Goal: Task Accomplishment & Management: Use online tool/utility

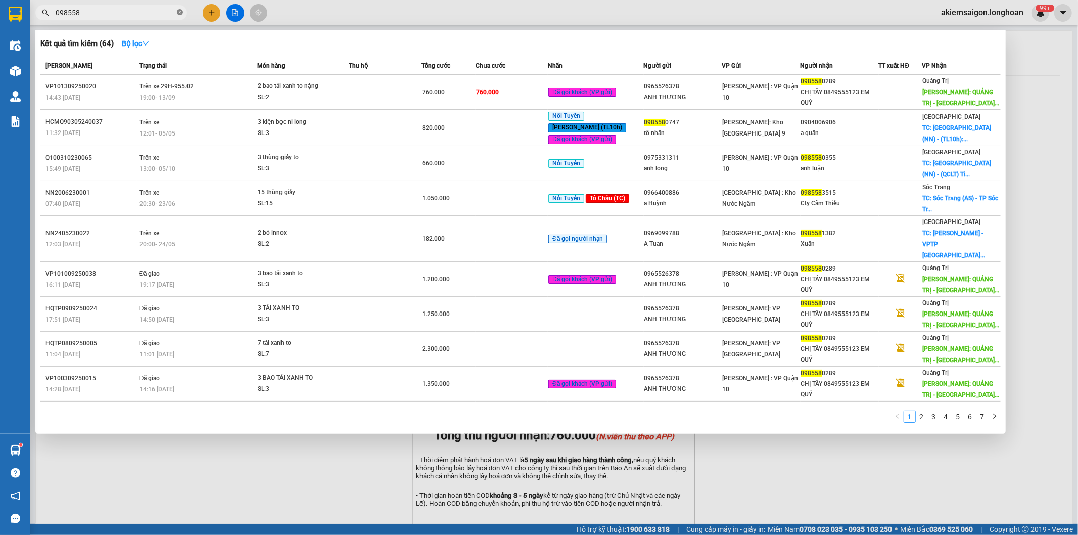
click at [180, 12] on icon "close-circle" at bounding box center [180, 12] width 6 height 6
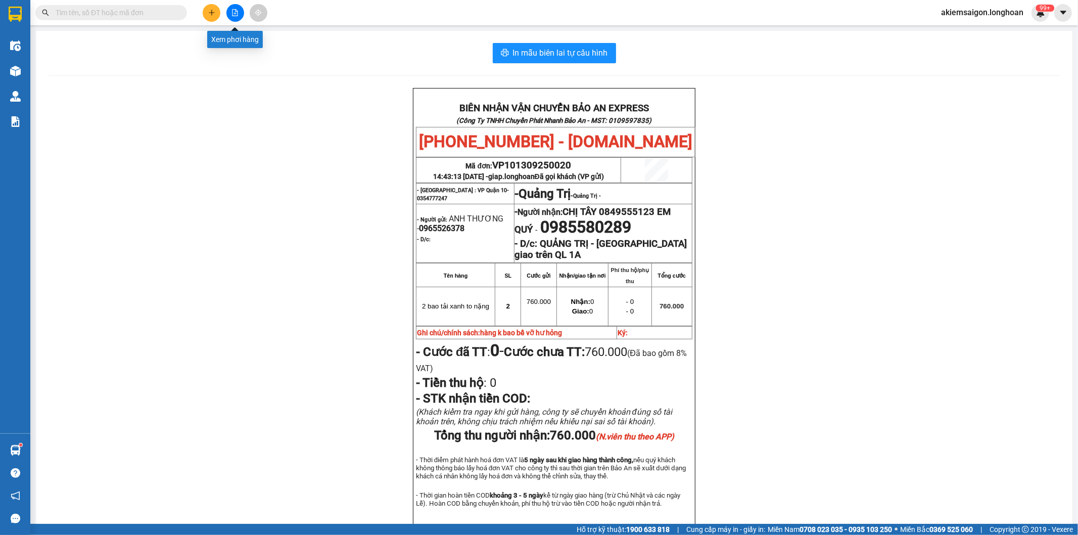
drag, startPoint x: 231, startPoint y: 11, endPoint x: 248, endPoint y: 24, distance: 21.2
click at [231, 11] on icon "file-add" at bounding box center [234, 12] width 7 height 7
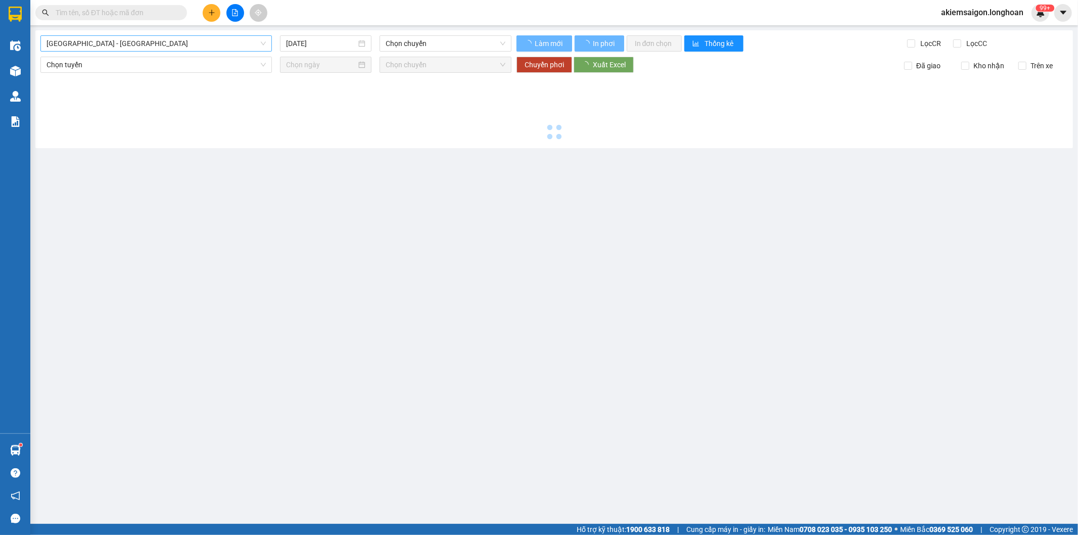
click at [108, 42] on span "[GEOGRAPHIC_DATA] - [GEOGRAPHIC_DATA]" at bounding box center [155, 43] width 219 height 15
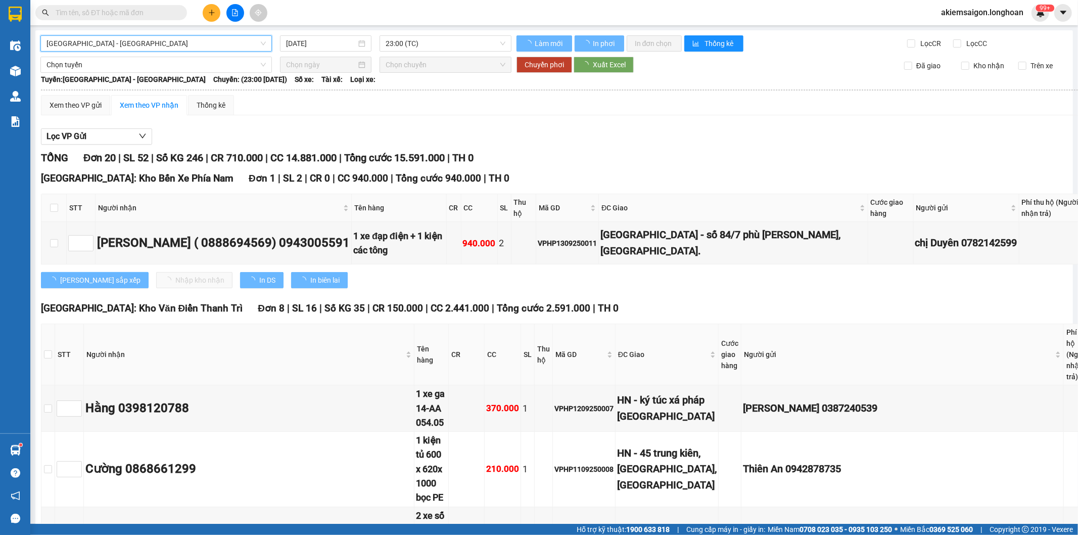
click at [108, 42] on span "[GEOGRAPHIC_DATA] - [GEOGRAPHIC_DATA]" at bounding box center [155, 43] width 219 height 15
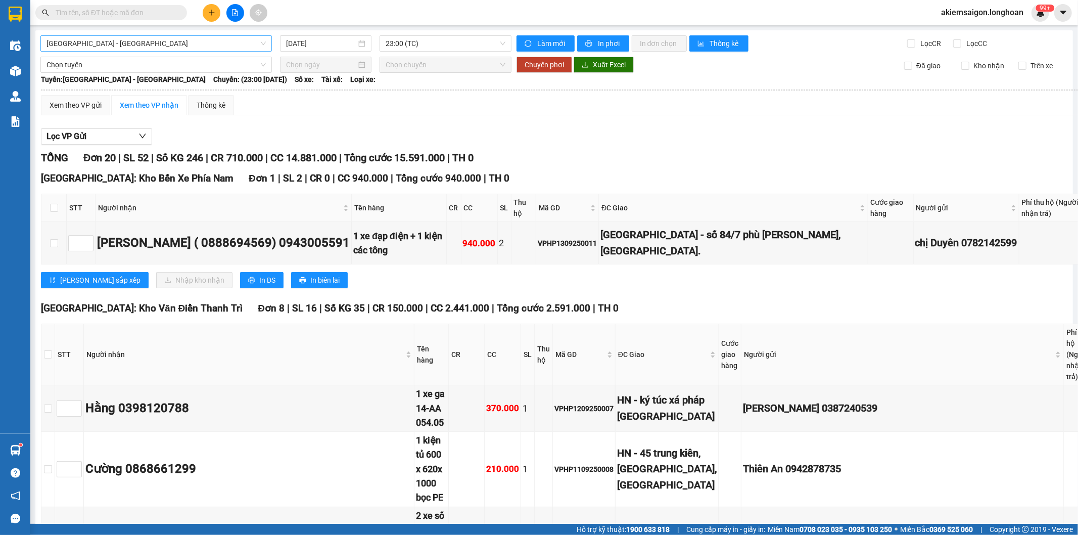
click at [113, 43] on span "[GEOGRAPHIC_DATA] - [GEOGRAPHIC_DATA]" at bounding box center [155, 43] width 219 height 15
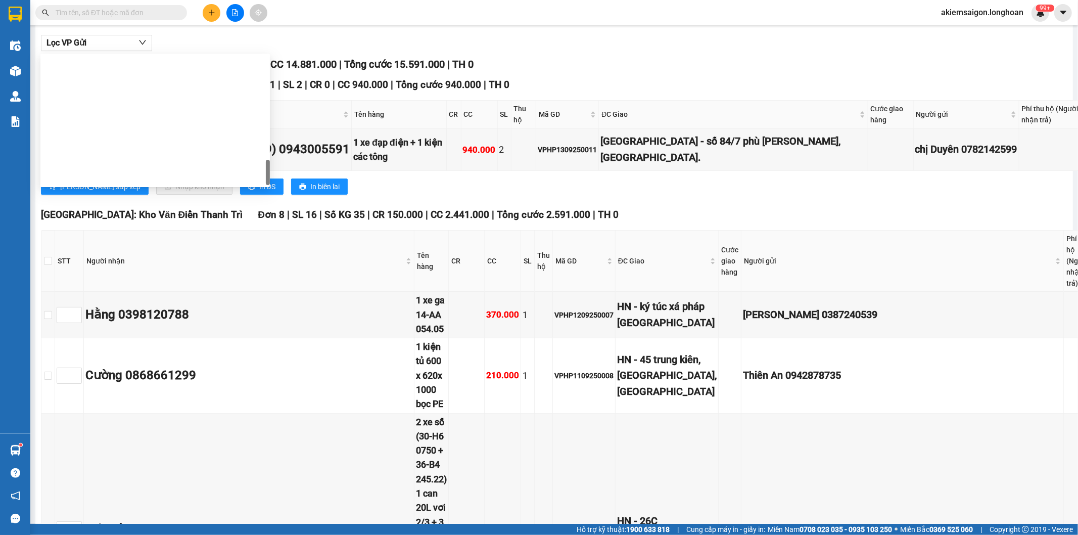
scroll to position [695, 0]
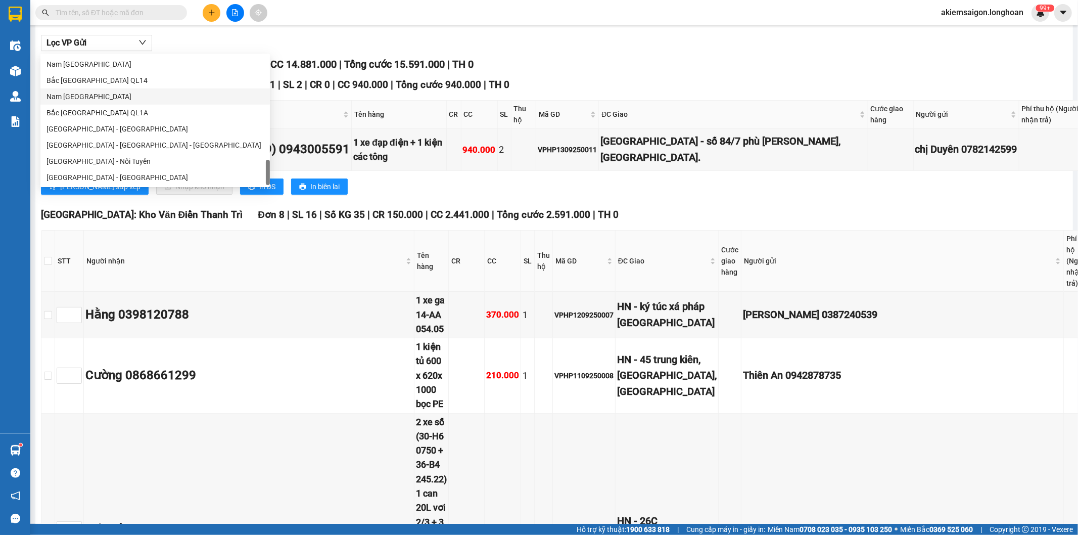
click at [94, 97] on div "Nam [GEOGRAPHIC_DATA]" at bounding box center [154, 96] width 217 height 11
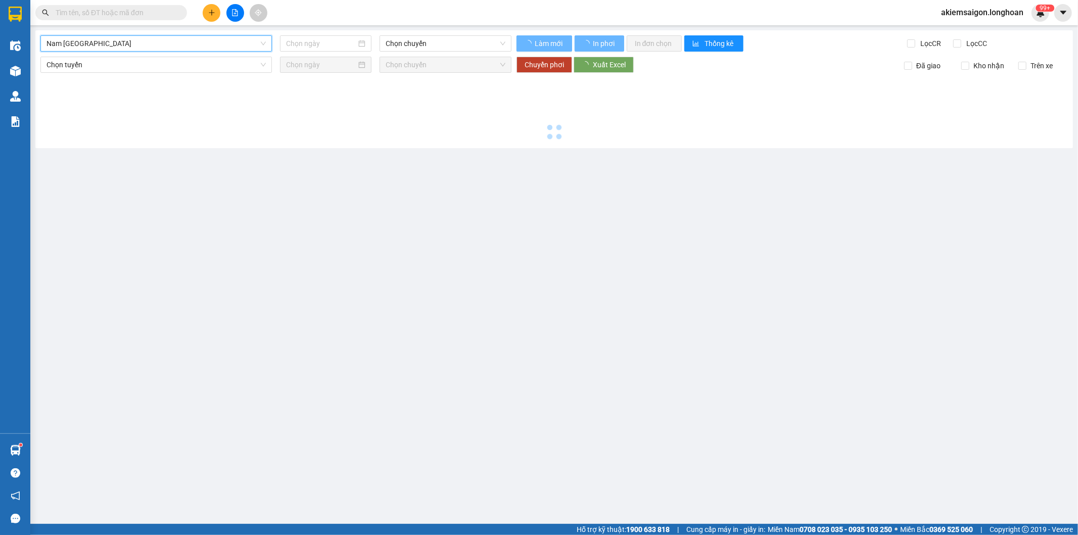
type input "[DATE]"
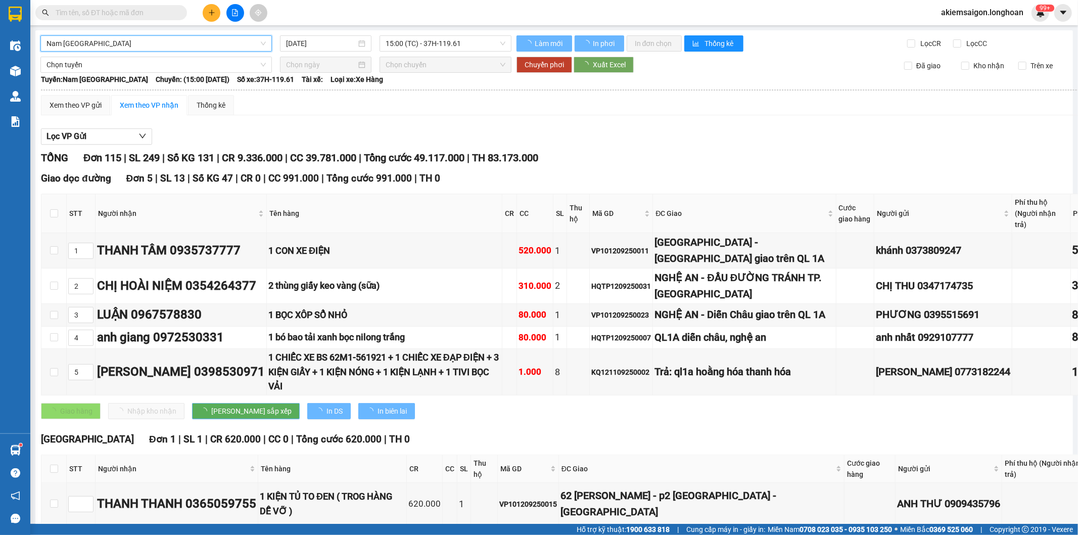
click at [195, 45] on span "Nam [GEOGRAPHIC_DATA]" at bounding box center [155, 43] width 219 height 15
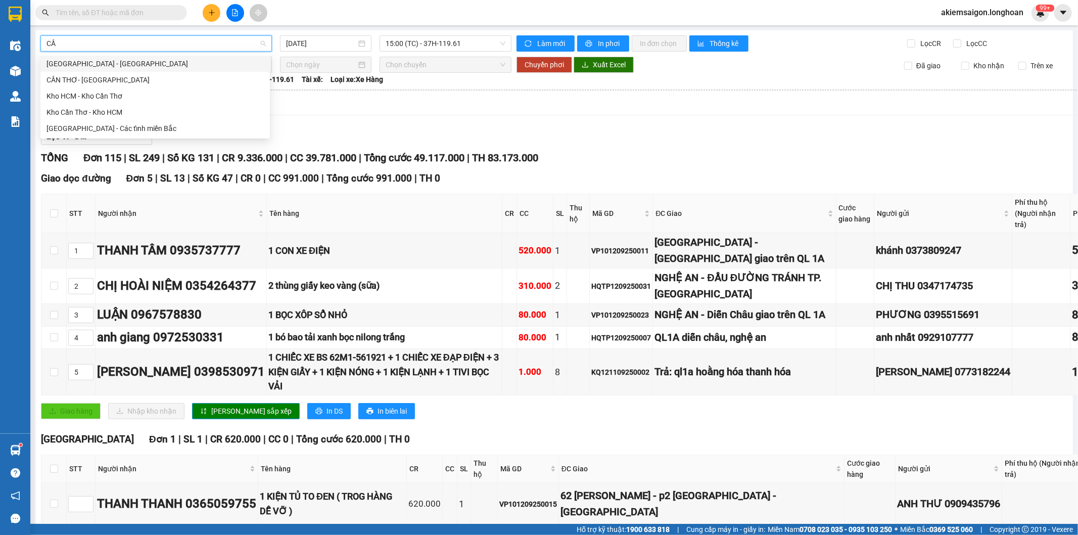
type input "CẦN"
click at [143, 96] on div "Kho HCM - Kho Cần Thơ" at bounding box center [154, 95] width 217 height 11
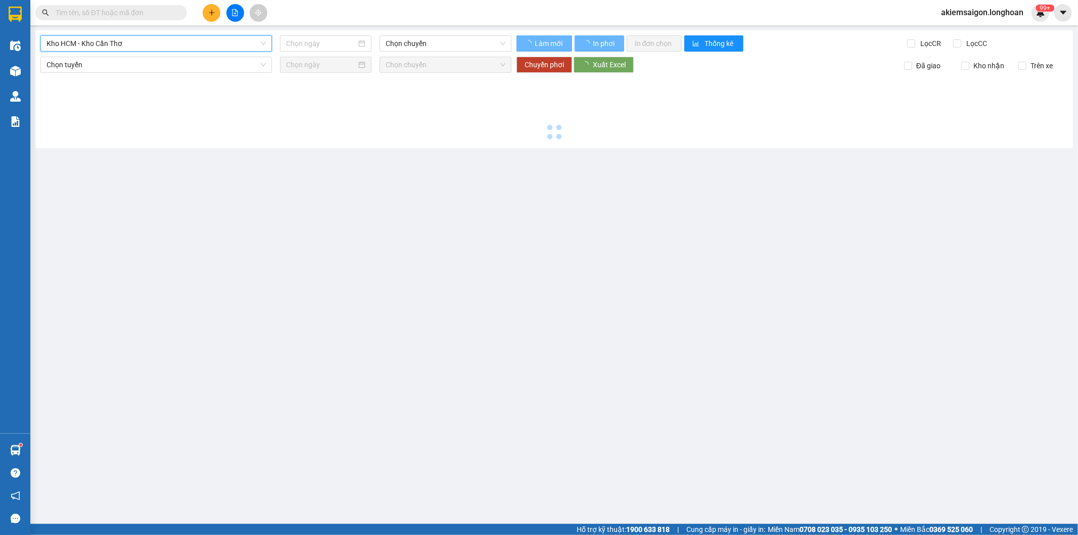
type input "[DATE]"
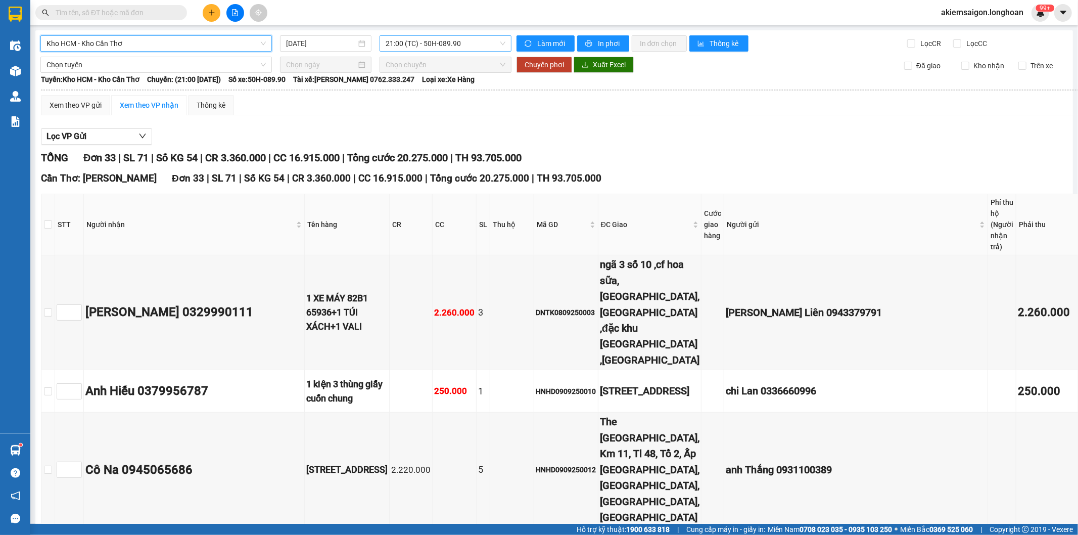
click at [442, 46] on span "21:00 (TC) - 50H-089.90" at bounding box center [445, 43] width 119 height 15
click at [456, 92] on div "23:00 (TC) - 29E-136.91" at bounding box center [422, 95] width 79 height 11
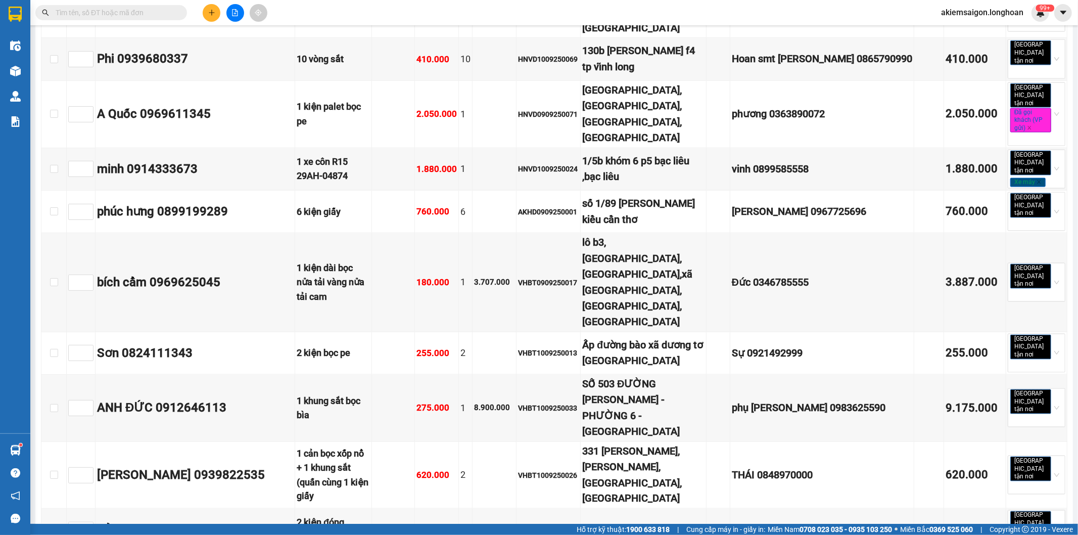
scroll to position [1500, 0]
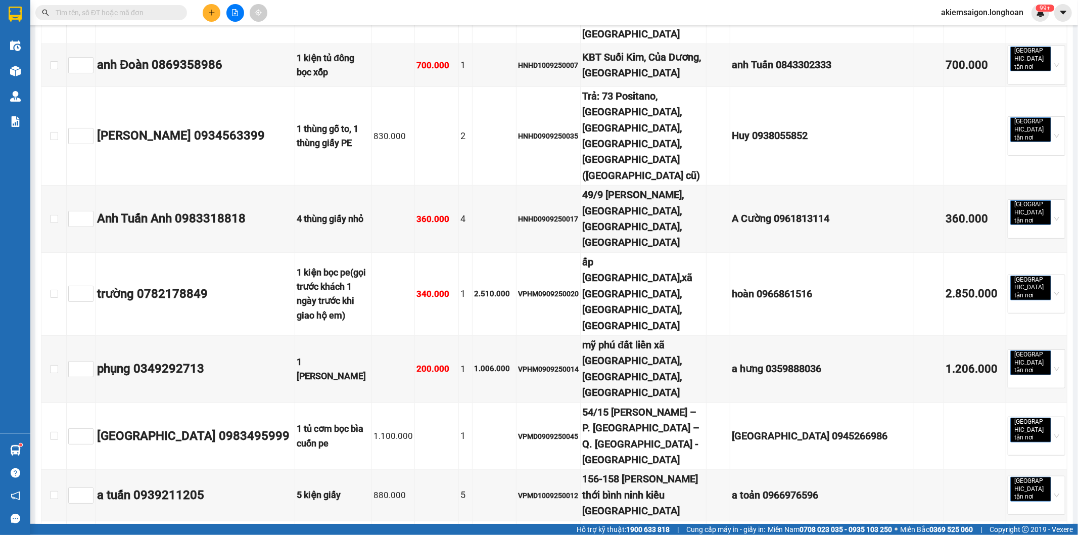
scroll to position [0, 0]
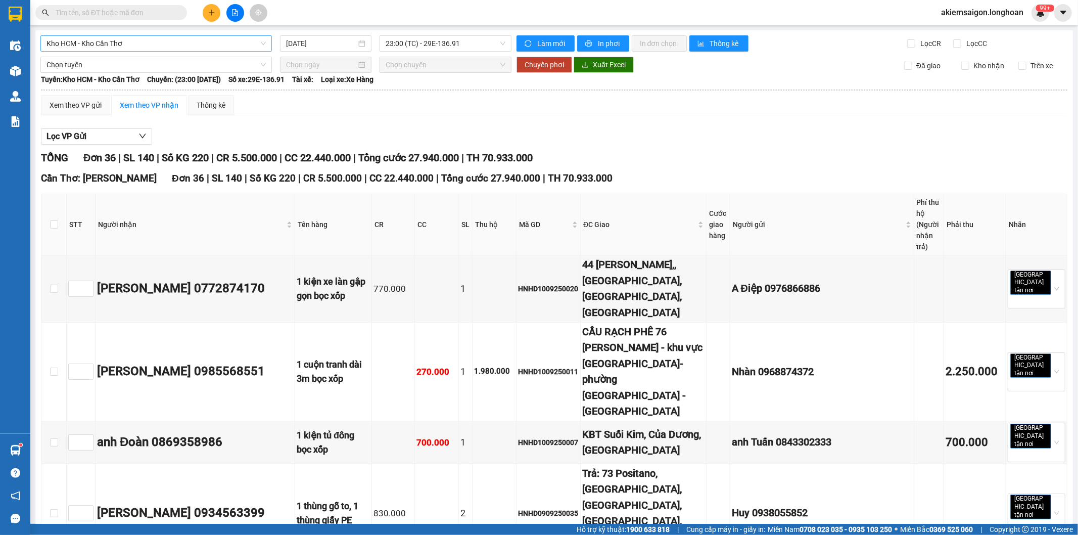
click at [134, 44] on span "Kho HCM - Kho Cần Thơ" at bounding box center [155, 43] width 219 height 15
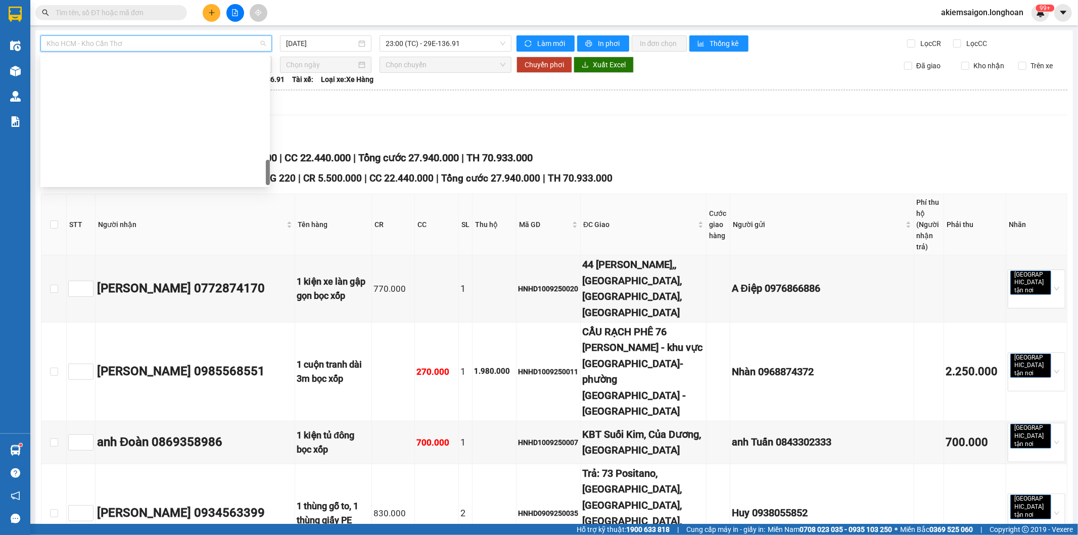
scroll to position [695, 0]
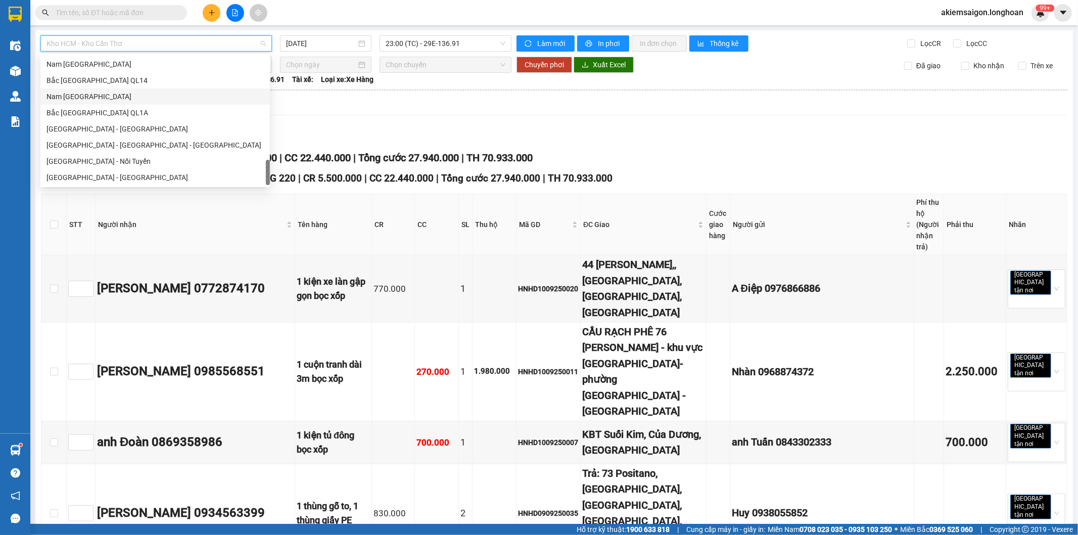
click at [108, 98] on div "Nam [GEOGRAPHIC_DATA]" at bounding box center [154, 96] width 217 height 11
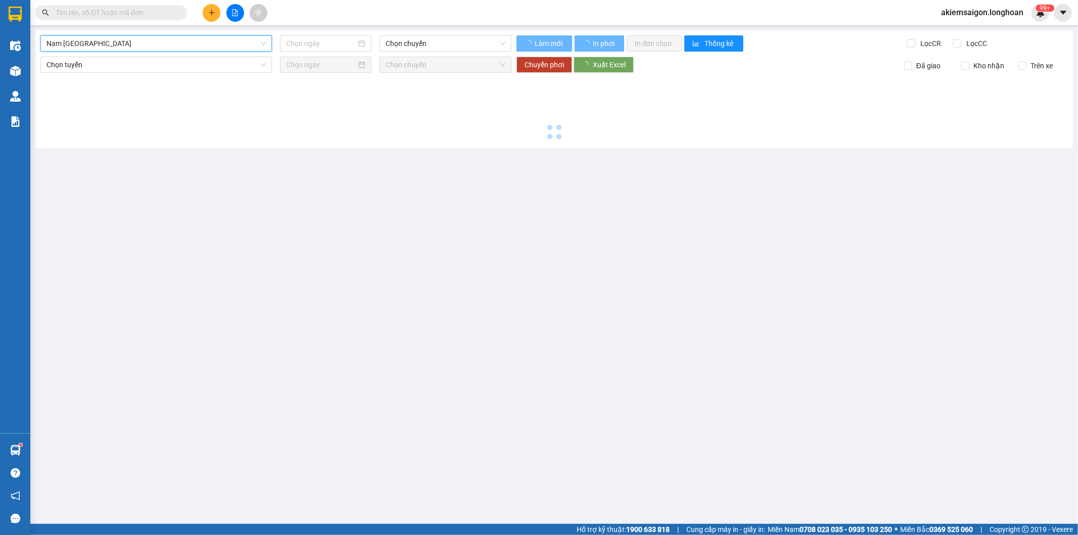
type input "[DATE]"
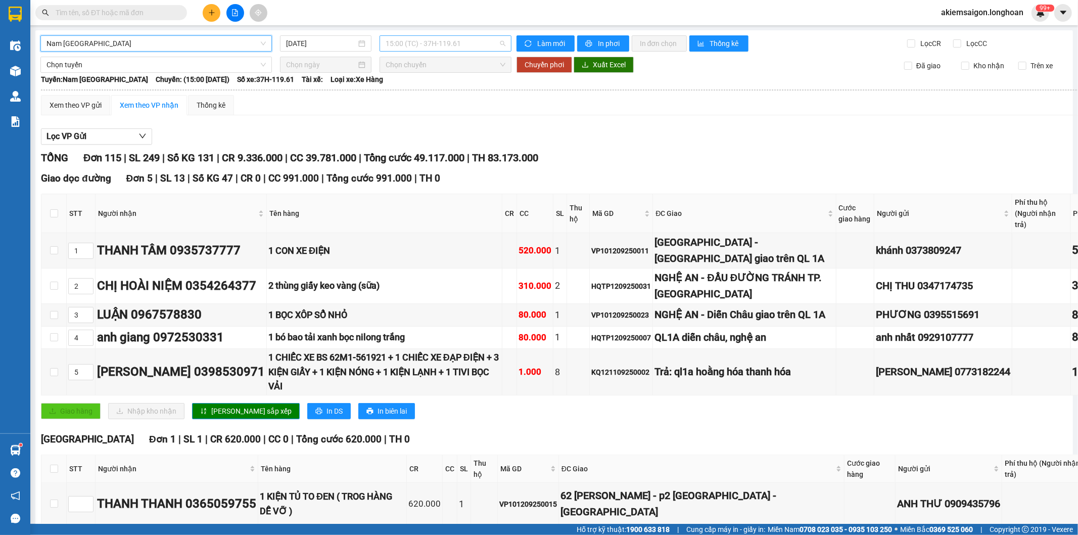
click at [412, 43] on span "15:00 (TC) - 37H-119.61" at bounding box center [445, 43] width 119 height 15
click at [438, 98] on div "21:00 (TC) - 29E-097.92" at bounding box center [422, 95] width 79 height 11
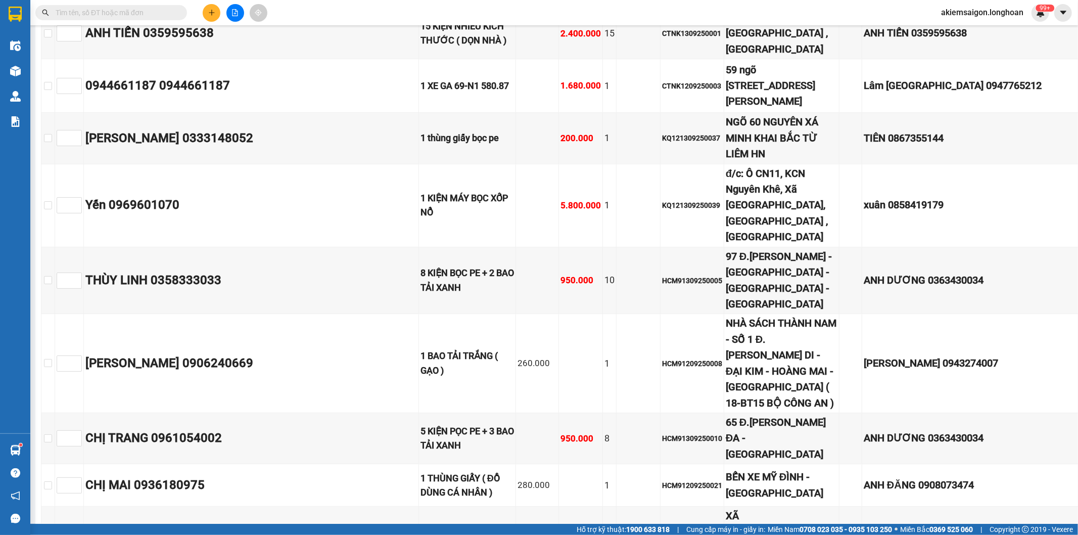
scroll to position [2352, 0]
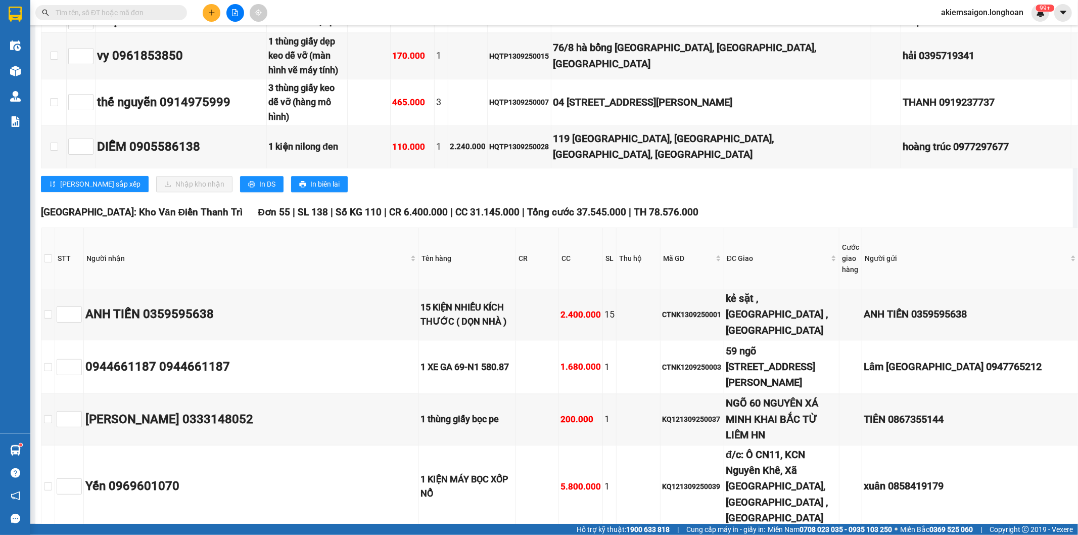
click at [134, 16] on input "text" at bounding box center [115, 12] width 119 height 11
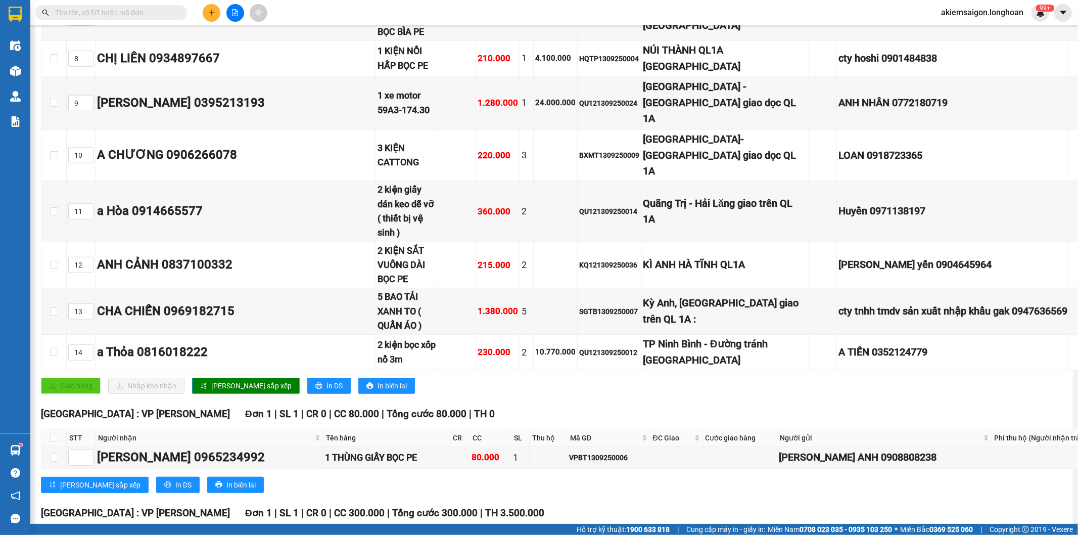
scroll to position [655, 0]
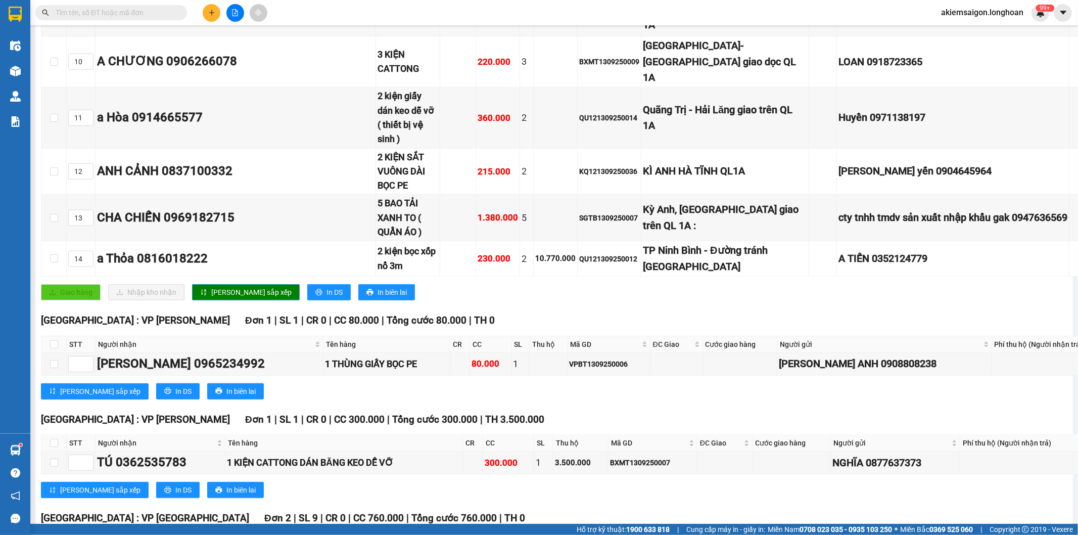
checkbox input "true"
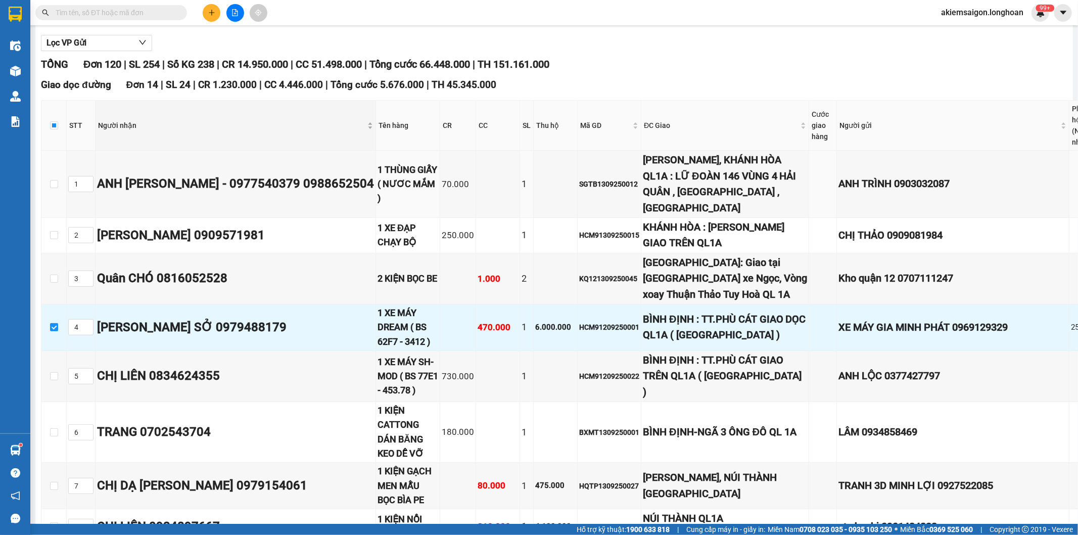
scroll to position [0, 0]
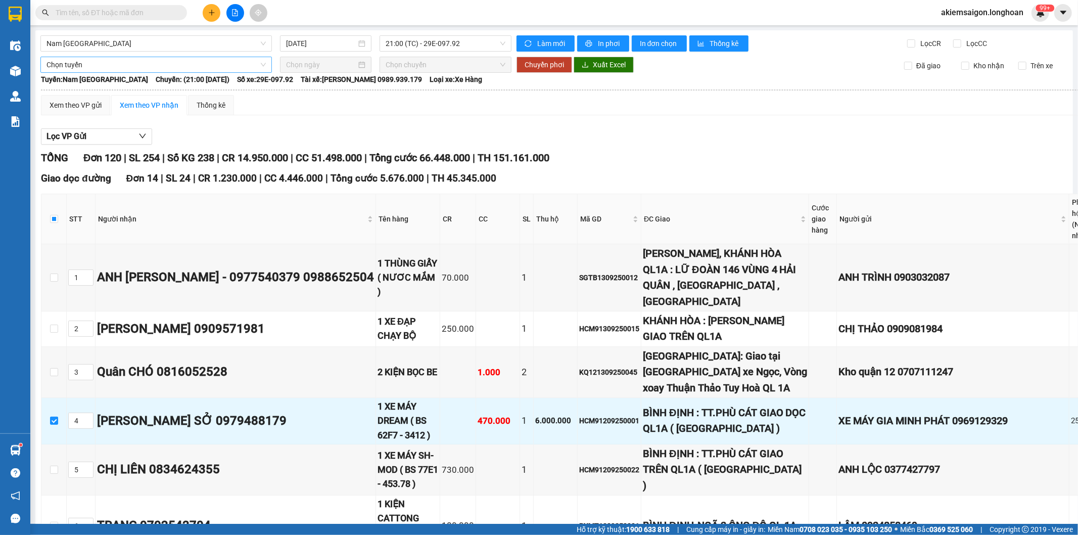
click at [121, 62] on span "Chọn tuyến" at bounding box center [155, 64] width 219 height 15
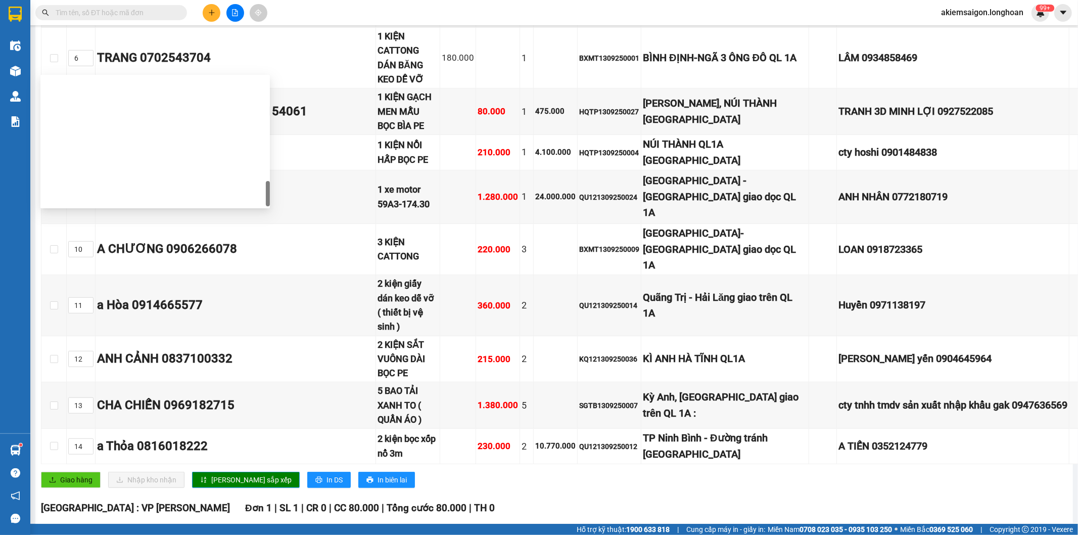
scroll to position [695, 0]
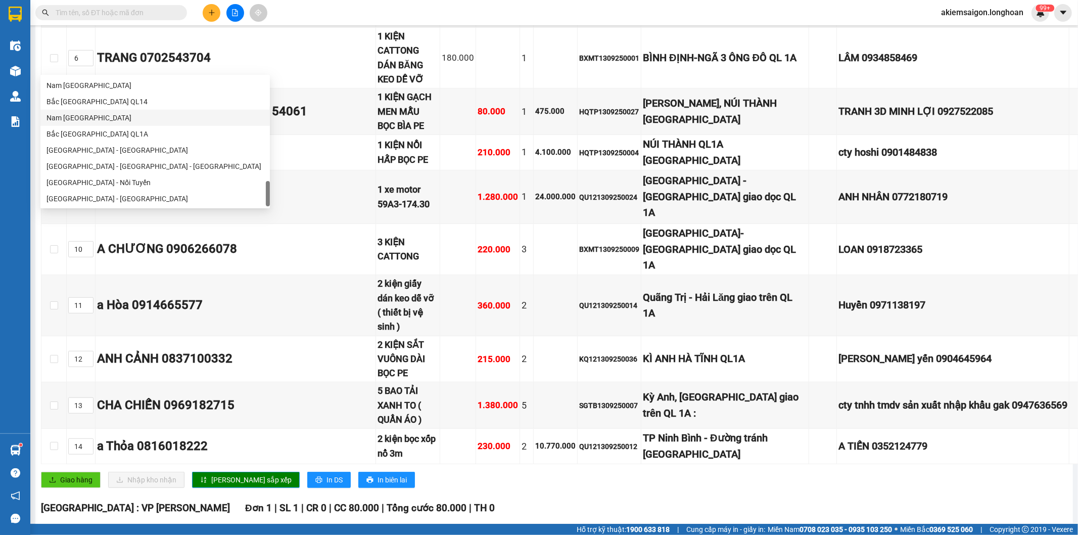
click at [105, 115] on div "Nam [GEOGRAPHIC_DATA]" at bounding box center [154, 117] width 217 height 11
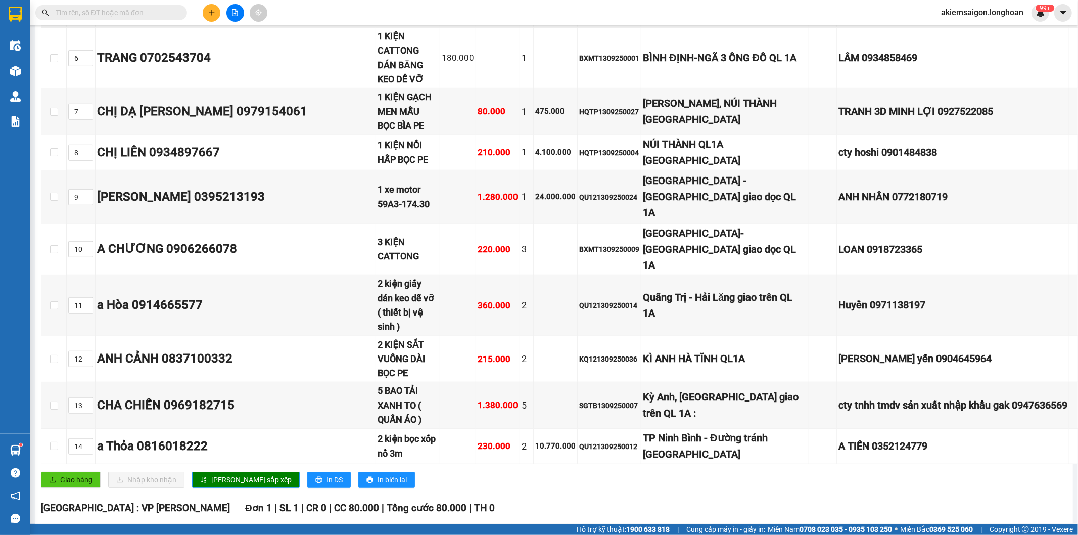
scroll to position [0, 0]
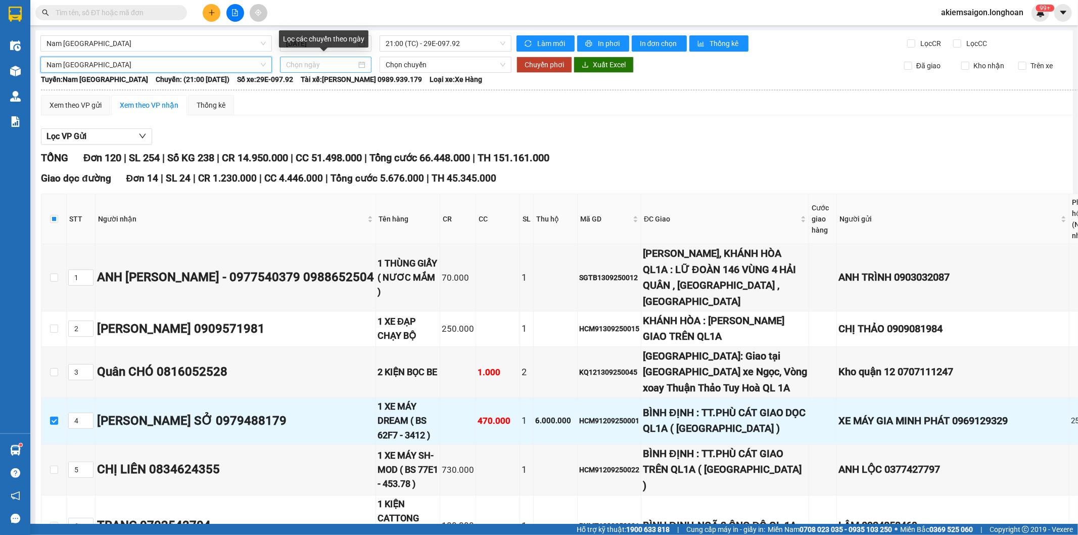
click at [301, 68] on input at bounding box center [321, 64] width 70 height 11
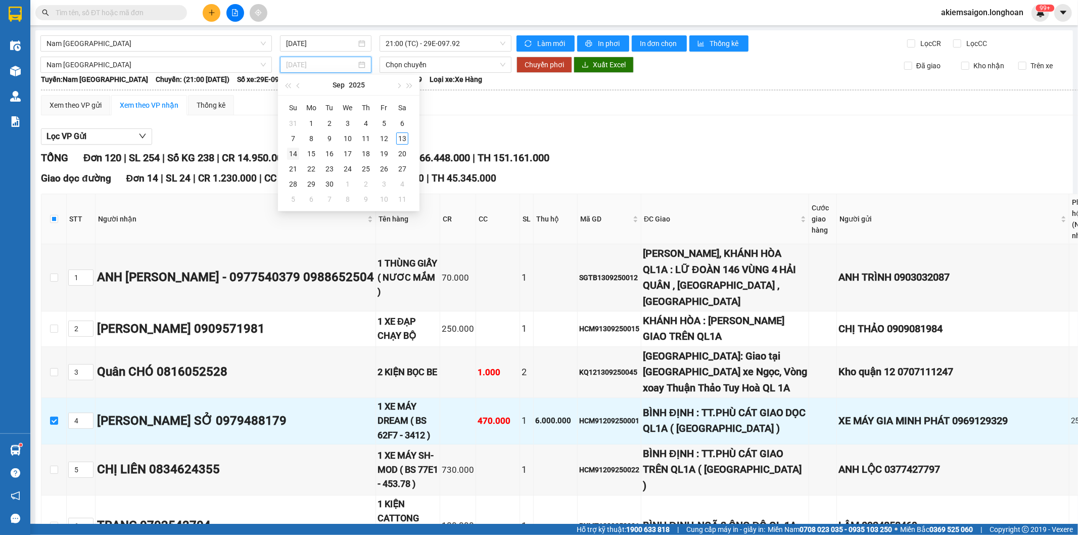
type input "[DATE]"
click at [295, 150] on div "14" at bounding box center [293, 154] width 12 height 12
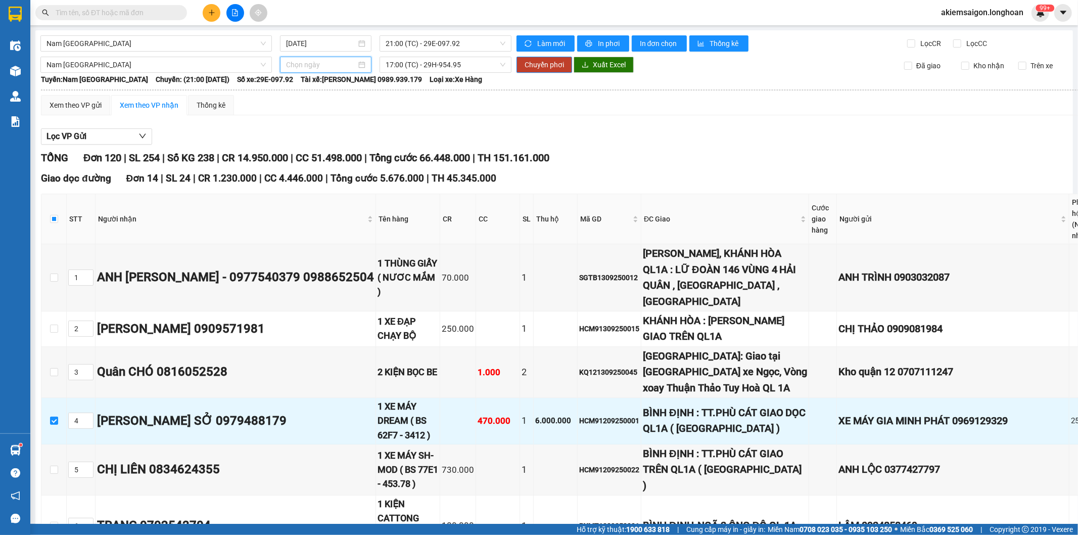
type input "[DATE]"
click at [528, 65] on span "Chuyển phơi" at bounding box center [544, 64] width 39 height 11
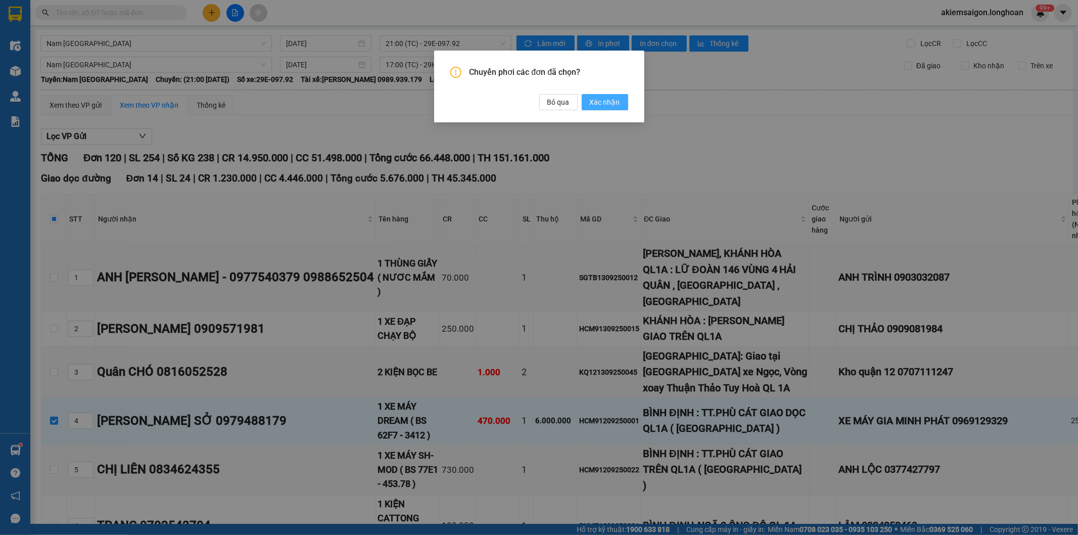
click at [599, 105] on span "Xác nhận" at bounding box center [605, 102] width 30 height 11
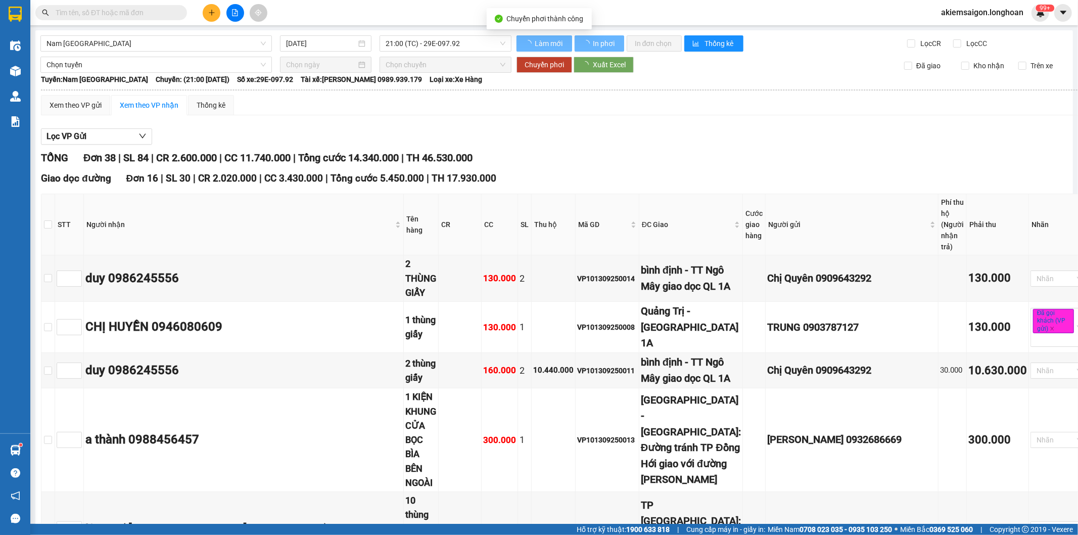
checkbox input "false"
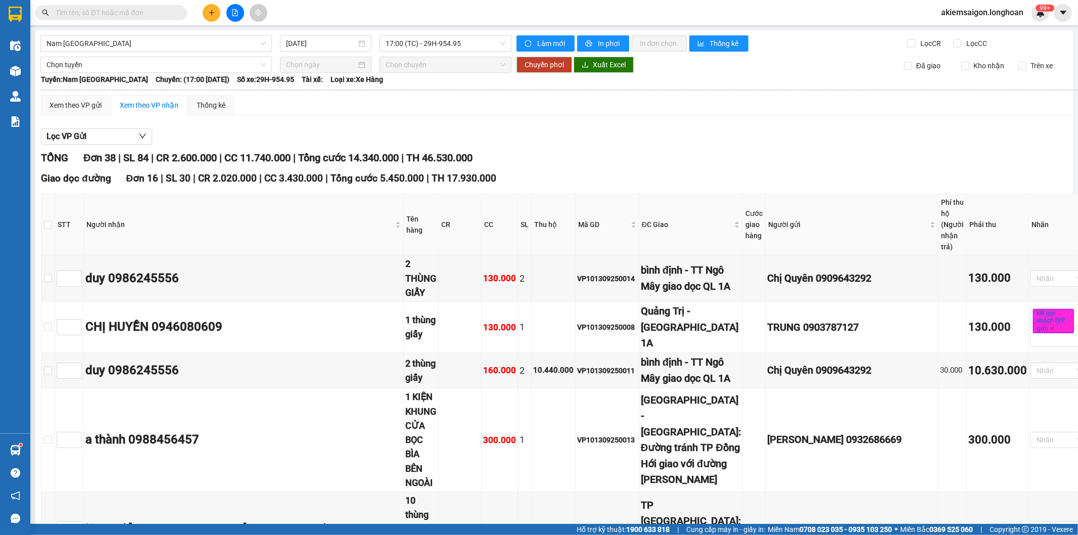
type input "[DATE]"
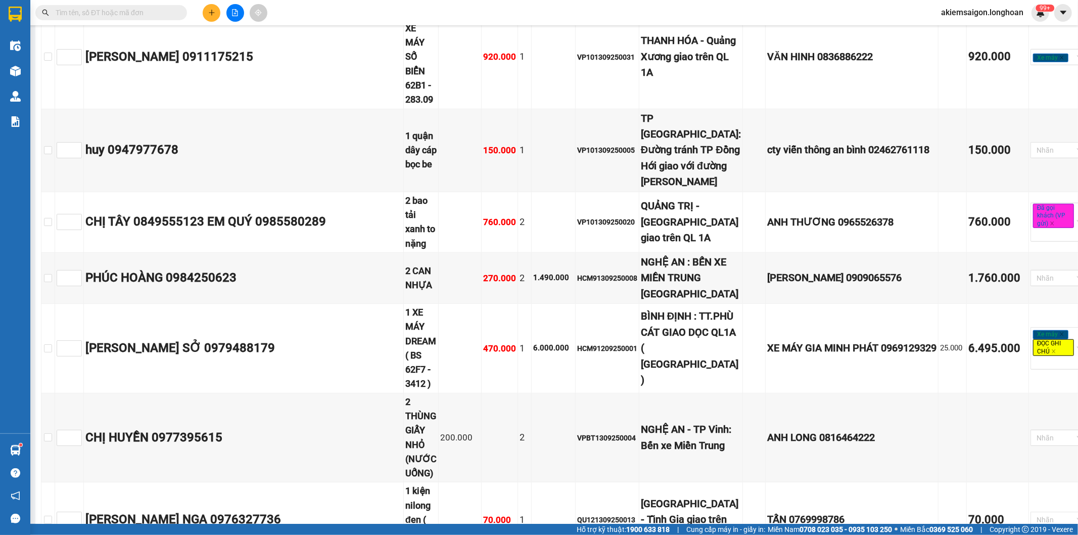
scroll to position [1123, 0]
